Goal: Use online tool/utility: Utilize a website feature to perform a specific function

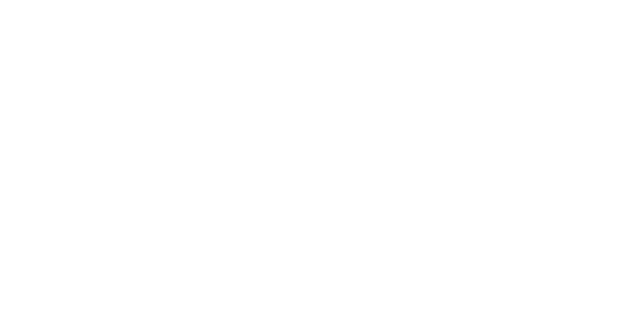
click at [360, 38] on div at bounding box center [322, 167] width 644 height 334
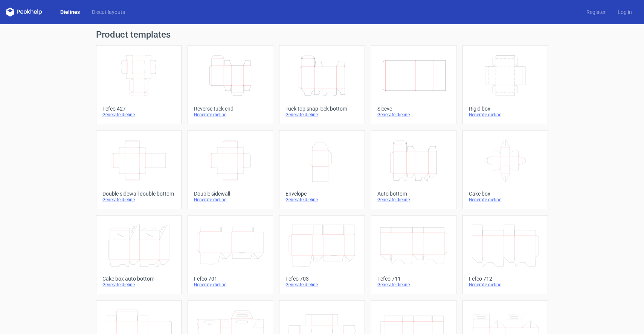
click at [508, 82] on icon "Width Depth Height" at bounding box center [505, 76] width 67 height 42
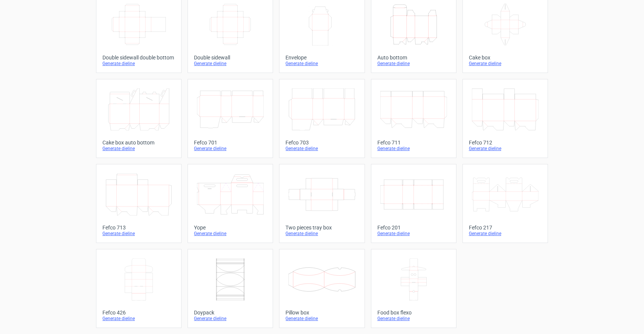
click at [317, 104] on icon at bounding box center [321, 109] width 67 height 42
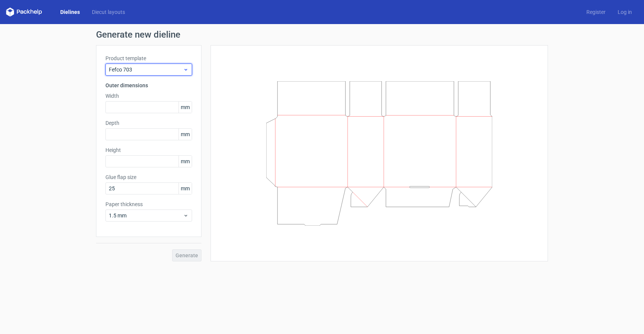
click at [128, 70] on span "Fefco 703" at bounding box center [146, 70] width 74 height 8
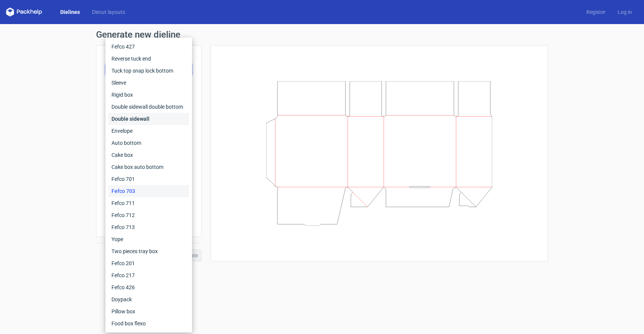
click at [125, 123] on div "Double sidewall" at bounding box center [148, 119] width 81 height 12
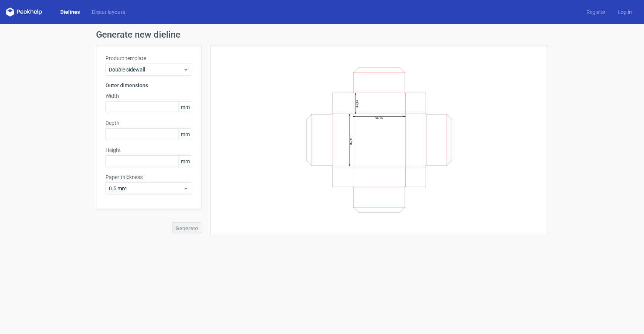
click at [137, 63] on div "Product template Double sidewall" at bounding box center [148, 65] width 87 height 21
click at [162, 65] on div "Double sidewall" at bounding box center [148, 70] width 87 height 12
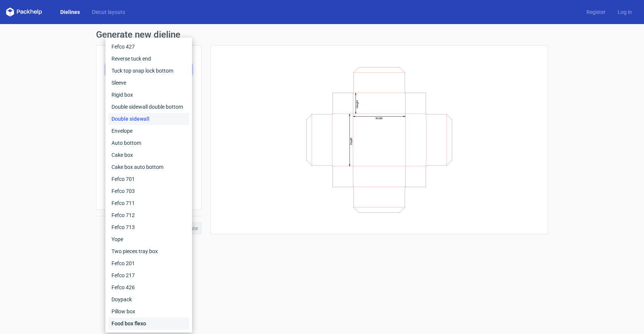
click at [136, 326] on div "Food box flexo" at bounding box center [148, 324] width 81 height 12
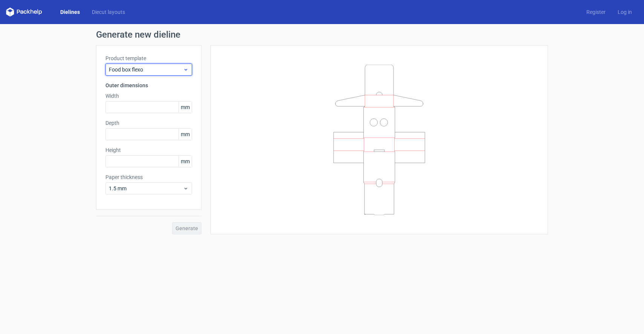
click at [160, 71] on span "Food box flexo" at bounding box center [146, 70] width 74 height 8
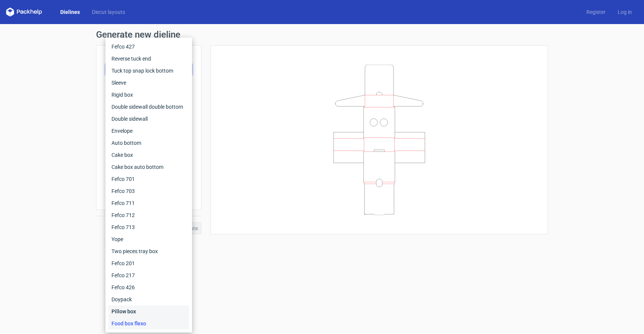
click at [127, 307] on div "Pillow box" at bounding box center [148, 312] width 81 height 12
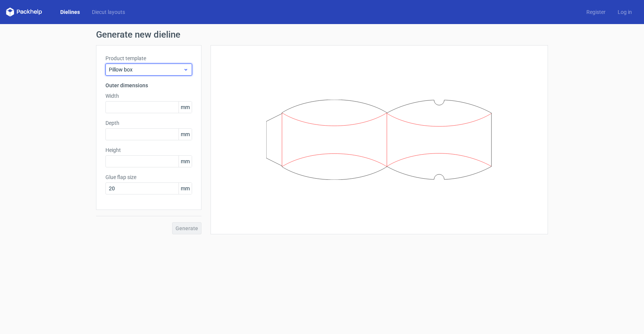
click at [148, 70] on span "Pillow box" at bounding box center [146, 70] width 74 height 8
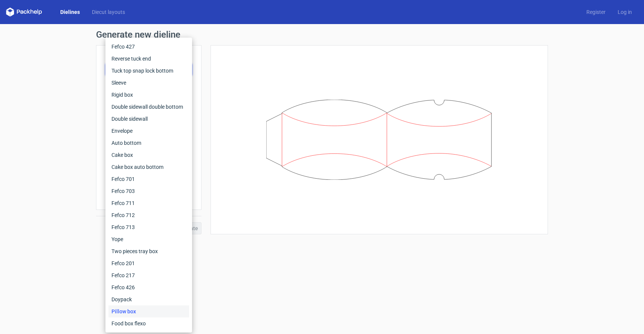
click at [280, 219] on div at bounding box center [379, 140] width 319 height 171
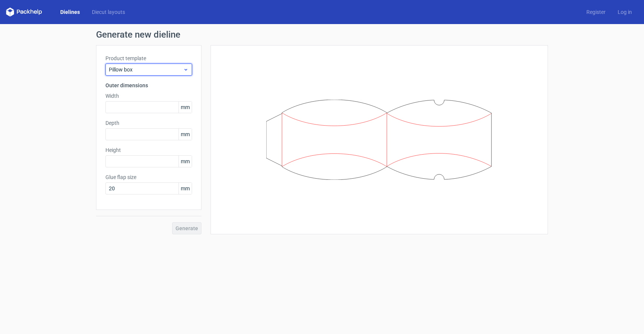
click at [157, 70] on span "Pillow box" at bounding box center [146, 70] width 74 height 8
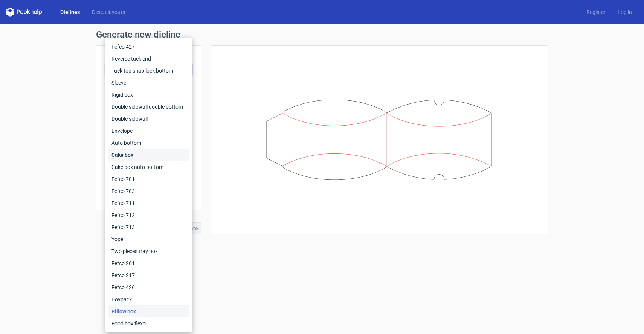
click at [134, 157] on div "Cake box" at bounding box center [148, 155] width 81 height 12
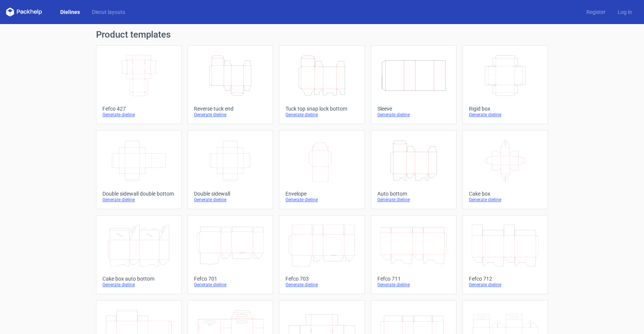
click at [326, 173] on icon "Width Height" at bounding box center [321, 161] width 67 height 42
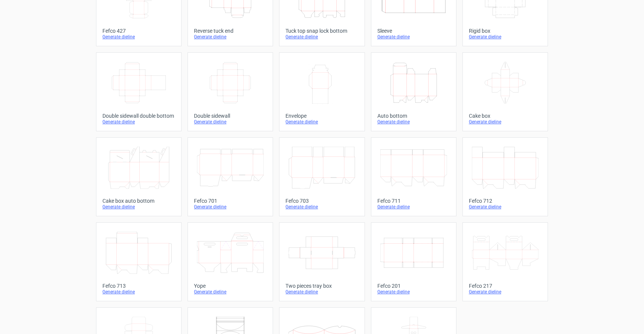
scroll to position [136, 0]
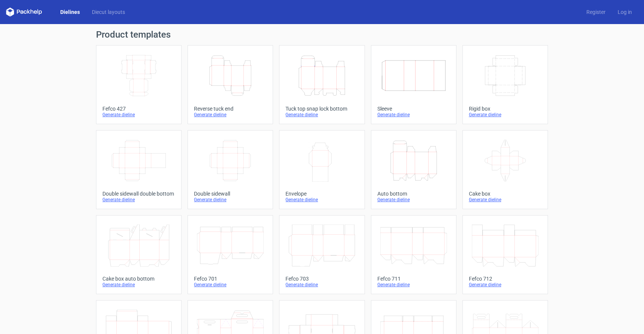
click at [144, 77] on icon "Width Depth Height" at bounding box center [138, 76] width 67 height 42
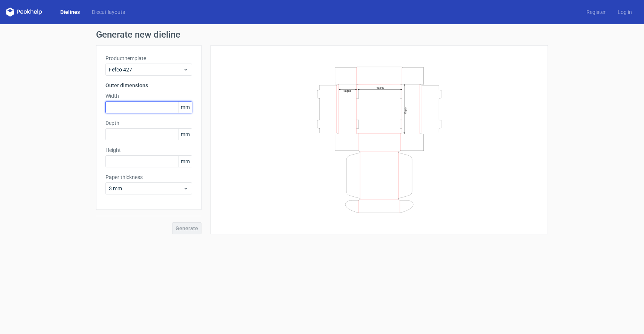
click at [151, 107] on input "text" at bounding box center [148, 107] width 87 height 12
type input "10"
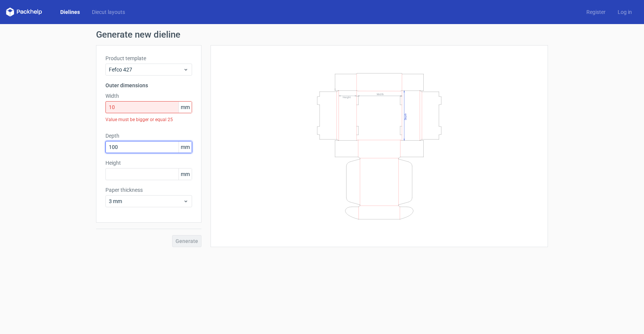
type input "100"
click at [167, 109] on input "10" at bounding box center [148, 107] width 87 height 12
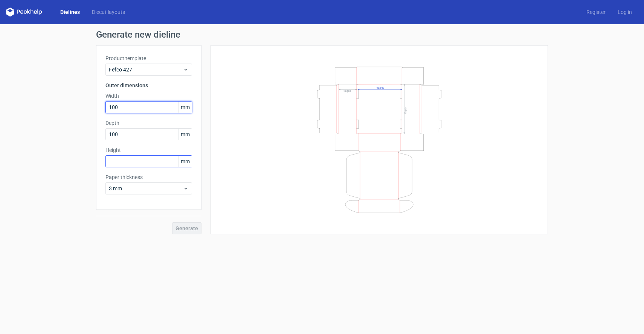
type input "100"
click at [135, 165] on input "text" at bounding box center [148, 162] width 87 height 12
type input "100"
click at [188, 231] on span "Generate" at bounding box center [186, 228] width 23 height 5
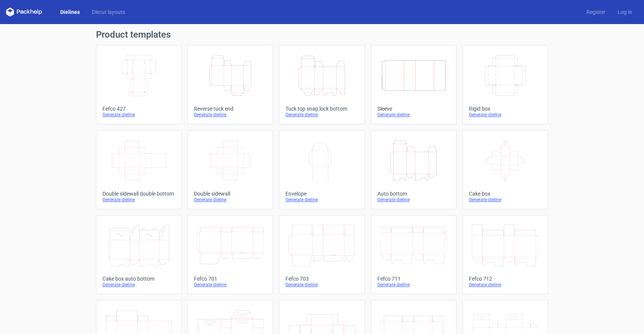
click at [493, 79] on icon "Width Depth Height" at bounding box center [505, 76] width 67 height 42
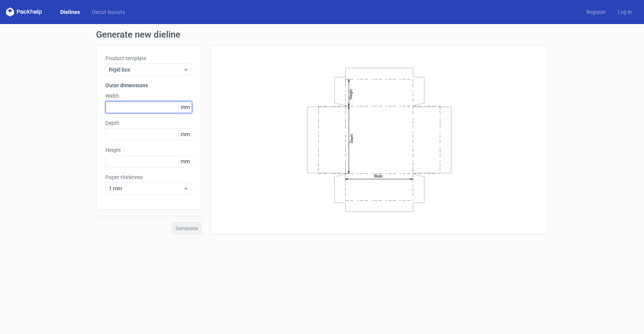
click at [145, 111] on input "text" at bounding box center [148, 107] width 87 height 12
type input "100"
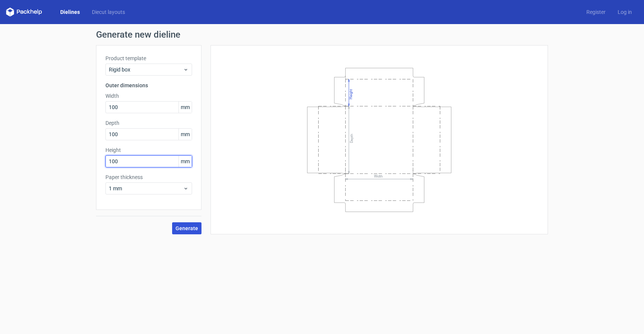
type input "100"
click at [187, 228] on span "Generate" at bounding box center [186, 228] width 23 height 5
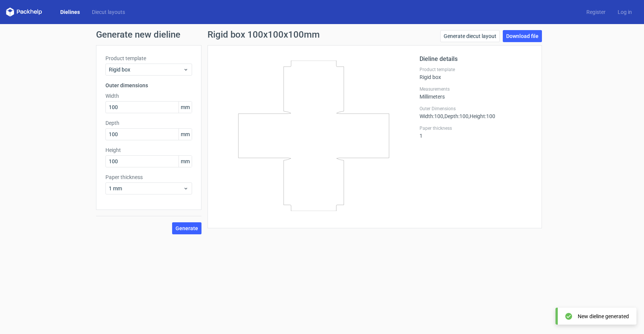
click at [468, 29] on div "Generate new dieline Product template Rigid box Outer dimensions Width 100 mm D…" at bounding box center [322, 132] width 644 height 217
click at [456, 35] on link "Generate diecut layout" at bounding box center [469, 36] width 59 height 12
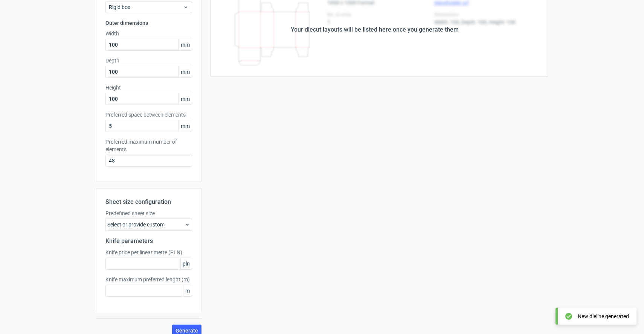
scroll to position [71, 0]
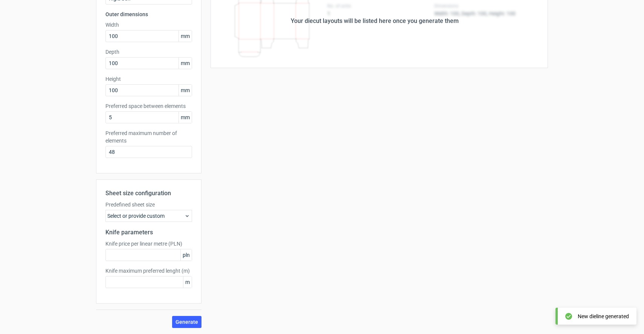
click at [137, 213] on div "Select or provide custom" at bounding box center [148, 216] width 87 height 12
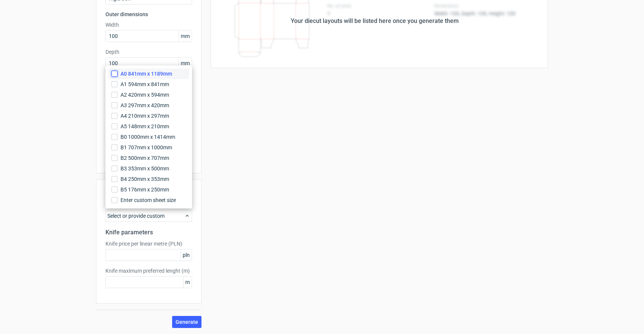
click at [114, 74] on input "A0 841mm x 1189mm" at bounding box center [114, 74] width 6 height 6
click at [114, 87] on input "A1 594mm x 841mm" at bounding box center [114, 84] width 6 height 6
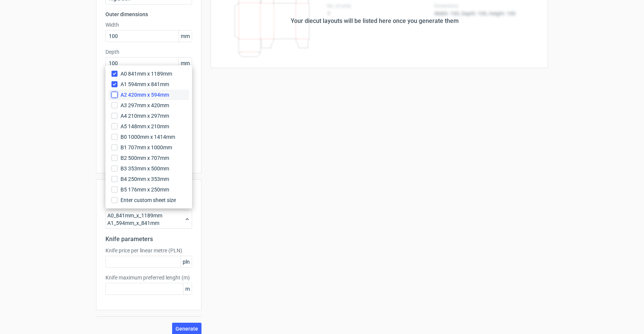
click at [114, 95] on input "A2 420mm x 594mm" at bounding box center [114, 95] width 6 height 6
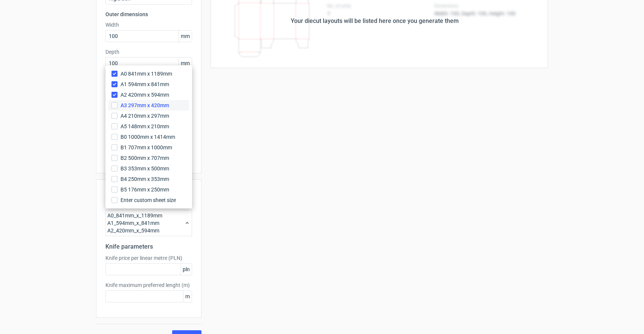
click at [114, 101] on label "A3 297mm x 420mm" at bounding box center [148, 105] width 81 height 11
click at [114, 102] on input "A3 297mm x 420mm" at bounding box center [114, 105] width 6 height 6
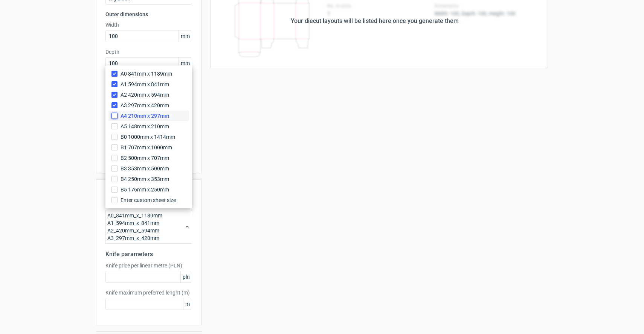
click at [114, 114] on input "A4 210mm x 297mm" at bounding box center [114, 116] width 6 height 6
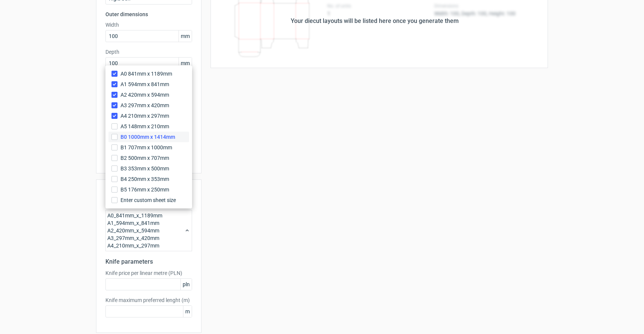
click at [114, 132] on label "B0 1000mm x 1414mm" at bounding box center [148, 137] width 81 height 11
click at [114, 134] on input "B0 1000mm x 1414mm" at bounding box center [114, 137] width 6 height 6
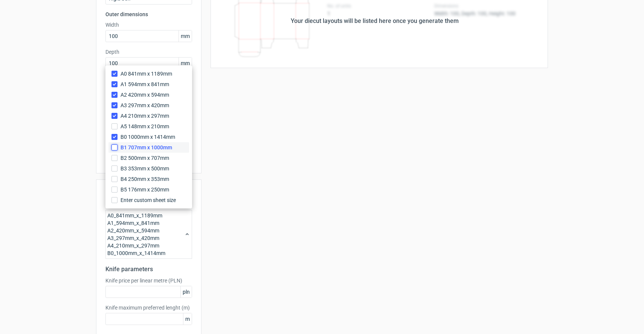
click at [114, 150] on input "B1 707mm x 1000mm" at bounding box center [114, 148] width 6 height 6
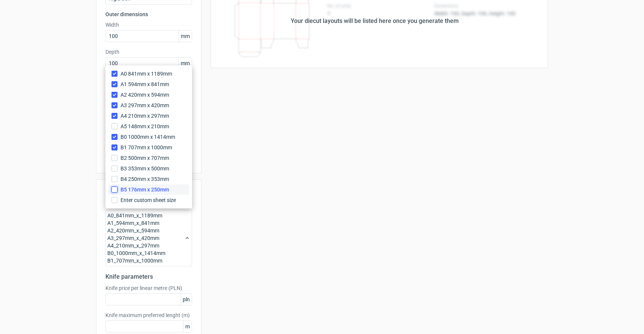
click at [116, 191] on input "B5 176mm x 250mm" at bounding box center [114, 190] width 6 height 6
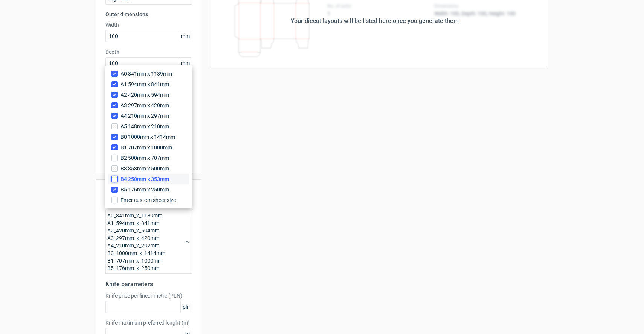
click at [116, 177] on input "B4 250mm x 353mm" at bounding box center [114, 179] width 6 height 6
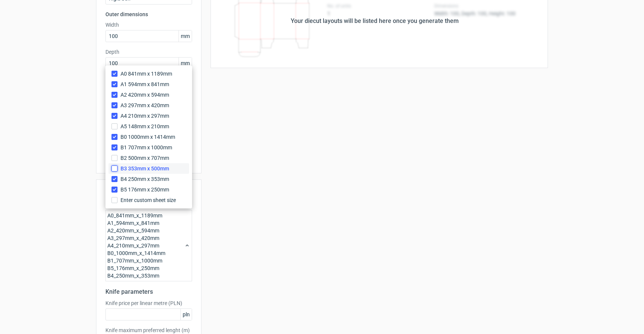
click at [116, 166] on input "B3 353mm x 500mm" at bounding box center [114, 169] width 6 height 6
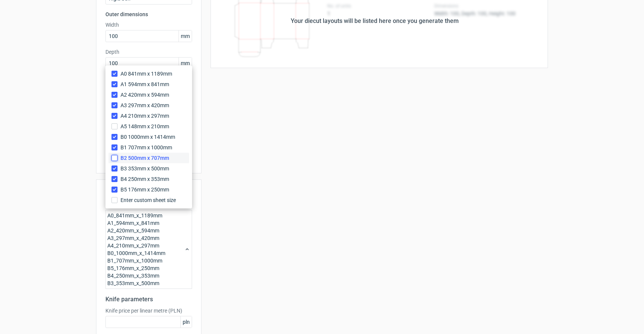
click at [115, 158] on input "B2 500mm x 707mm" at bounding box center [114, 158] width 6 height 6
click at [114, 131] on label "A5 148mm x 210mm" at bounding box center [148, 126] width 81 height 11
click at [114, 130] on input "A5 148mm x 210mm" at bounding box center [114, 127] width 6 height 6
click at [249, 145] on div "Your diecut layouts will be listed here once you generate them Height Depth Wid…" at bounding box center [374, 192] width 346 height 436
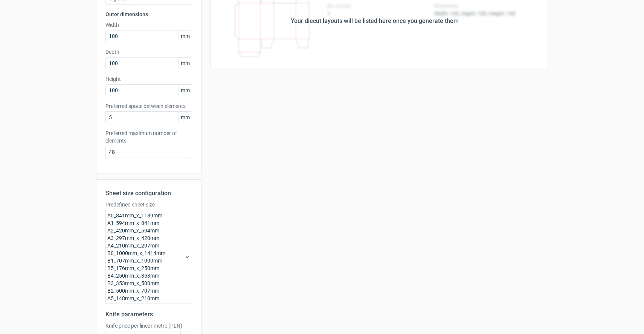
scroll to position [153, 0]
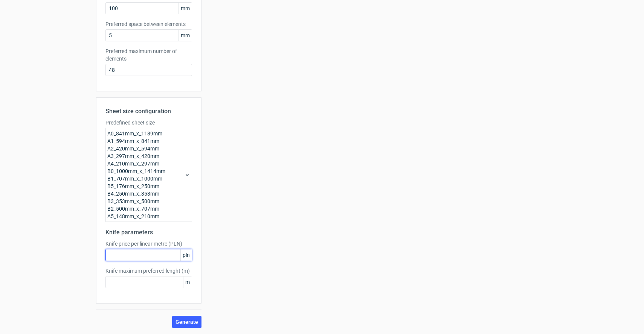
click at [161, 256] on input "text" at bounding box center [148, 255] width 87 height 12
type input "100"
click at [237, 257] on div "Your diecut layouts will be listed here once you generate them Height Depth Wid…" at bounding box center [374, 110] width 346 height 436
click at [158, 285] on input "text" at bounding box center [148, 282] width 87 height 12
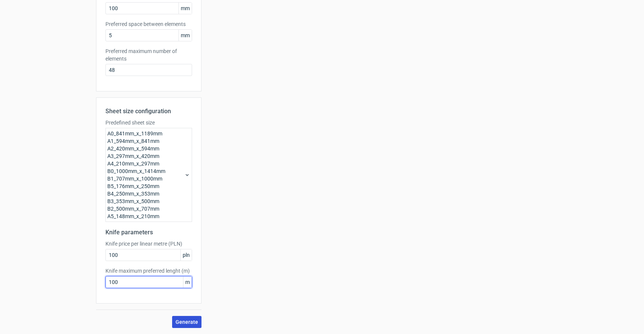
type input "100"
click at [192, 322] on span "Generate" at bounding box center [186, 322] width 23 height 5
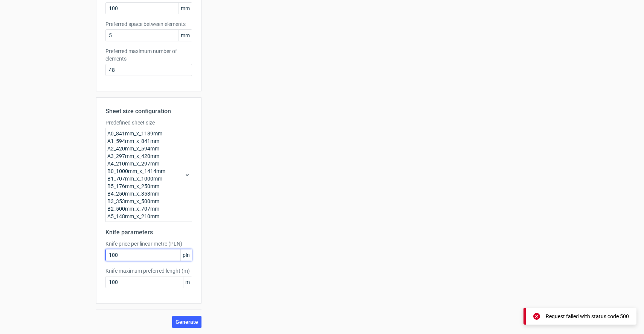
click at [143, 259] on input "100" at bounding box center [148, 255] width 87 height 12
type input "0"
type input "1"
click at [191, 320] on span "Generate" at bounding box center [186, 322] width 23 height 5
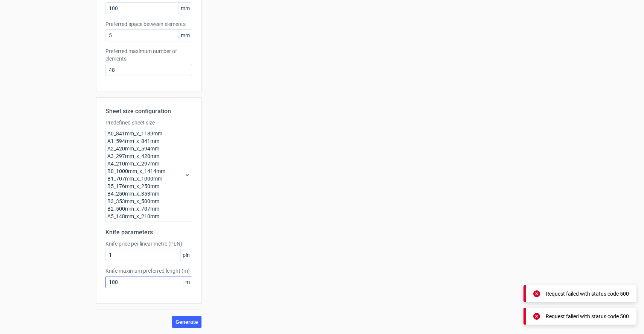
scroll to position [152, 0]
click at [124, 289] on input "100" at bounding box center [148, 283] width 87 height 12
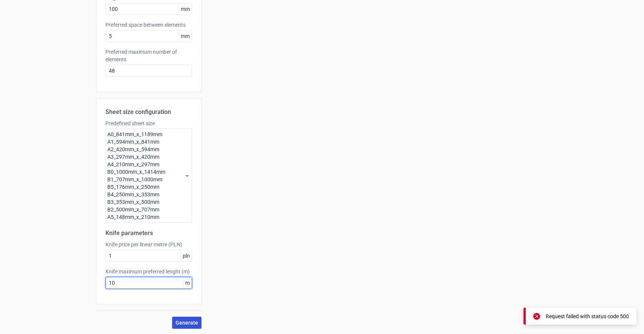
type input "10"
click at [185, 323] on span "Generate" at bounding box center [186, 322] width 23 height 5
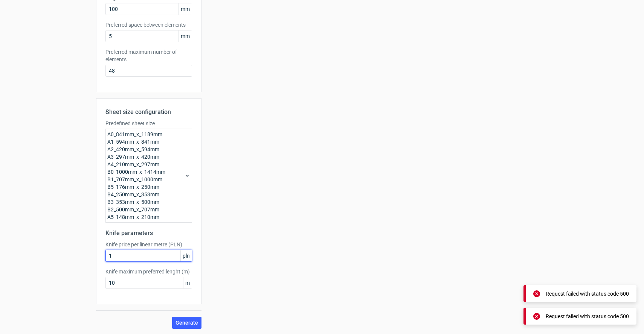
click at [145, 257] on input "1" at bounding box center [148, 256] width 87 height 12
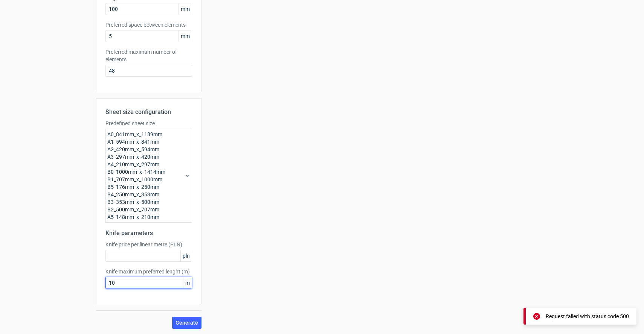
click at [140, 287] on input "10" at bounding box center [148, 283] width 87 height 12
click at [242, 304] on div "Your diecut layouts will be listed here once you generate them Height Depth Wid…" at bounding box center [374, 111] width 346 height 436
click at [200, 321] on button "Generate" at bounding box center [186, 323] width 29 height 12
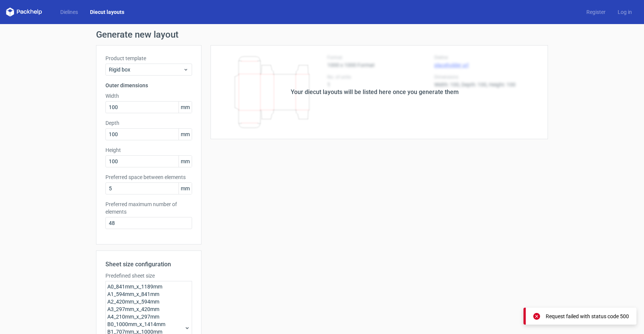
click at [379, 106] on div "Your diecut layouts will be listed here once you generate them" at bounding box center [374, 92] width 346 height 94
click at [346, 99] on div "Your diecut layouts will be listed here once you generate them" at bounding box center [374, 92] width 346 height 94
click at [360, 93] on div "Your diecut layouts will be listed here once you generate them" at bounding box center [375, 92] width 168 height 9
click at [229, 164] on div "Your diecut layouts will be listed here once you generate them Height Depth Wid…" at bounding box center [374, 263] width 346 height 436
